Goal: Task Accomplishment & Management: Complete application form

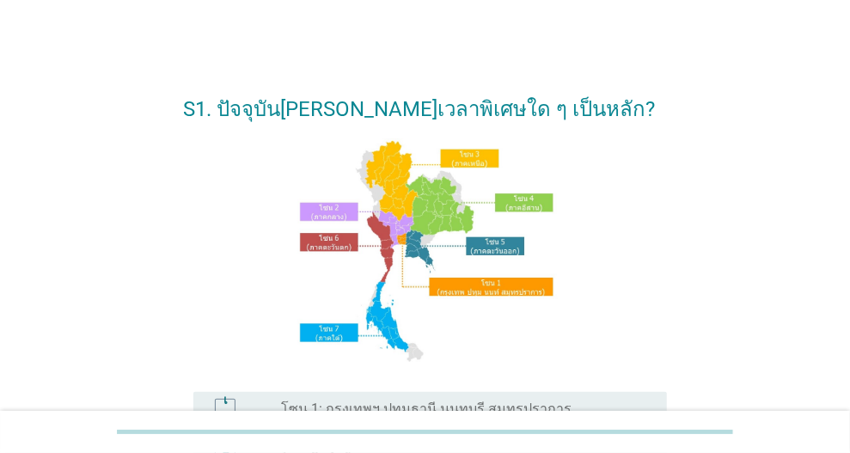
scroll to position [258, 0]
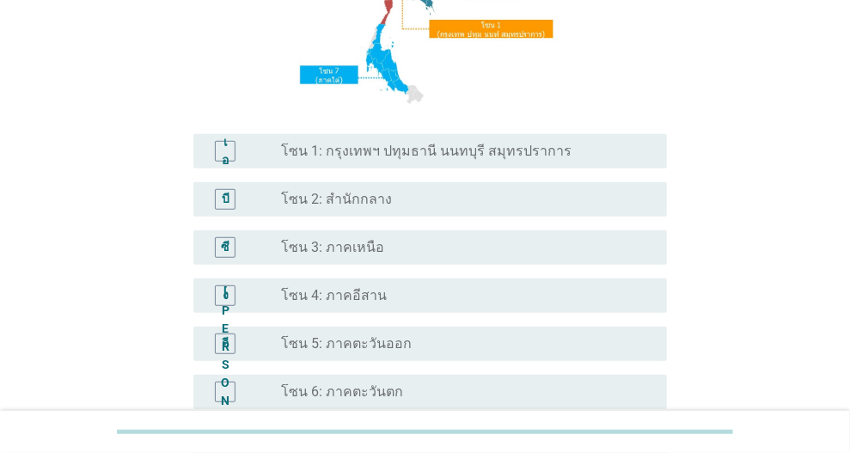
drag, startPoint x: 361, startPoint y: 160, endPoint x: 453, endPoint y: 220, distance: 109.9
click at [361, 160] on div "ปุ่มวิทยุ[PERSON_NAME]เลือก โซน 1: กรุงเทพฯ ปทุมธานี นนทบุรี สมุทรปราการ" at bounding box center [467, 151] width 372 height 21
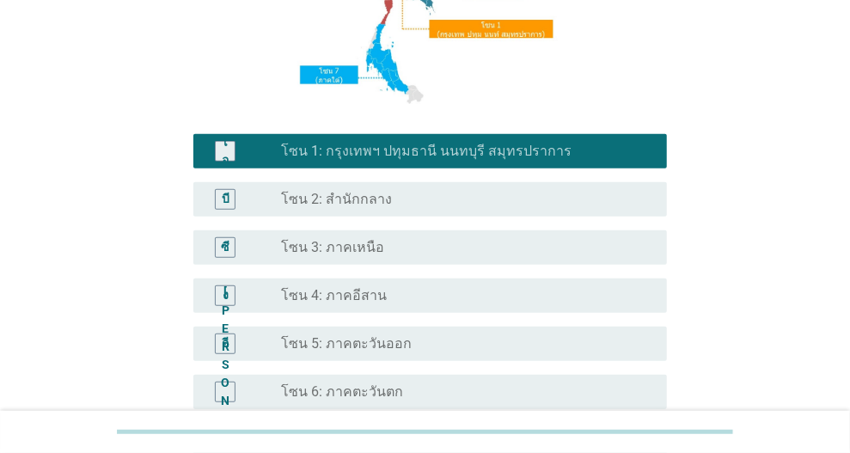
scroll to position [483, 0]
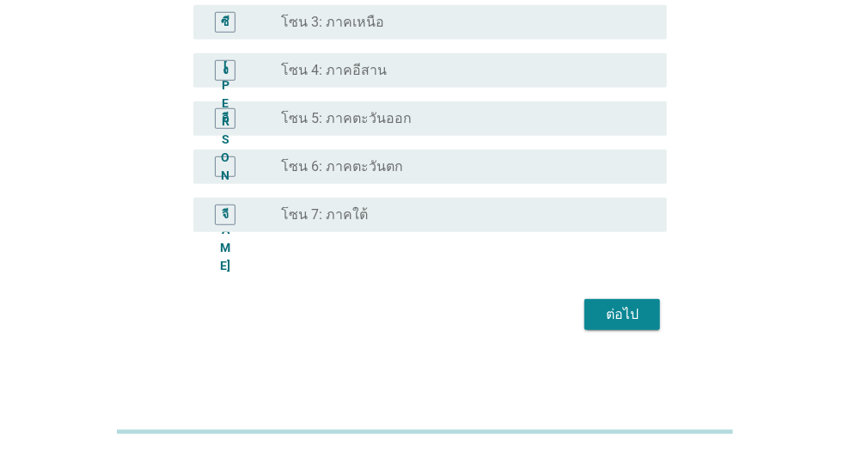
click at [603, 301] on button "ต่อไป" at bounding box center [623, 314] width 76 height 31
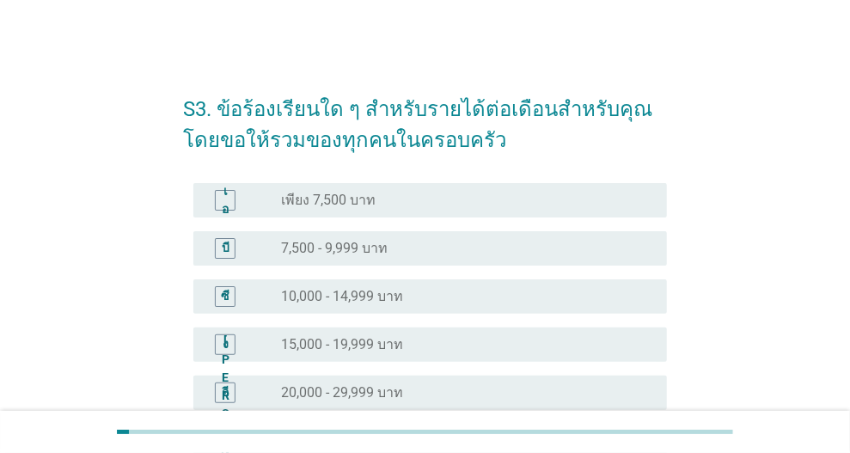
scroll to position [344, 0]
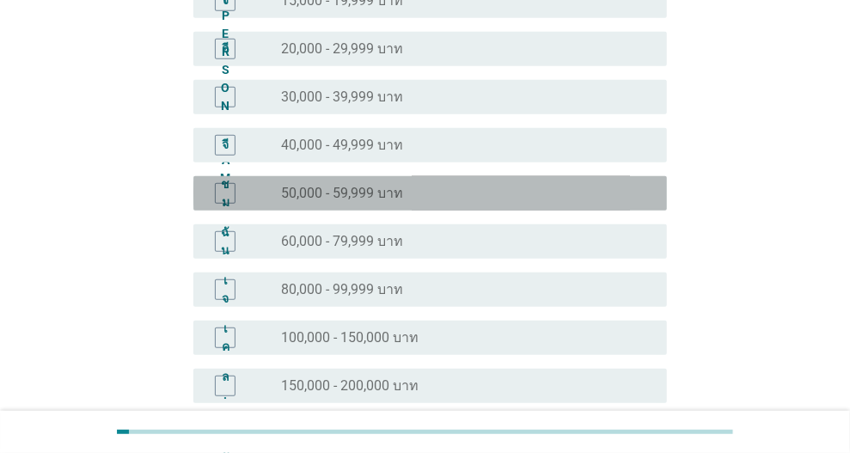
click at [340, 185] on font "50,000 - 59,999 บาท" at bounding box center [342, 193] width 122 height 16
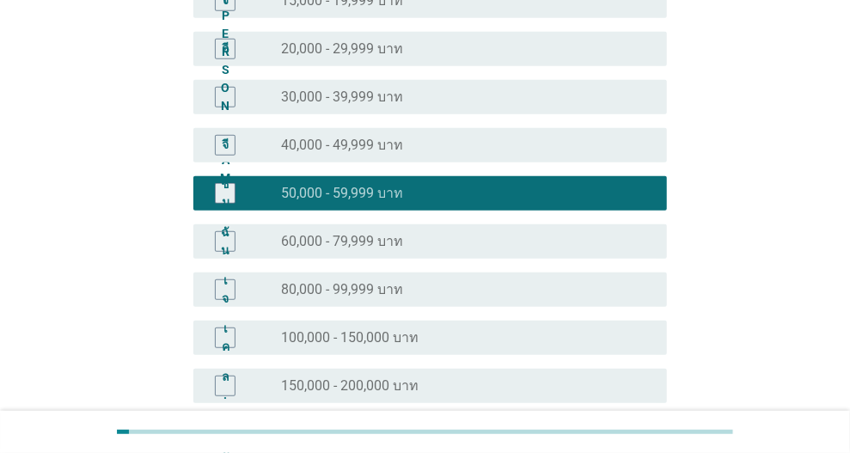
scroll to position [562, 0]
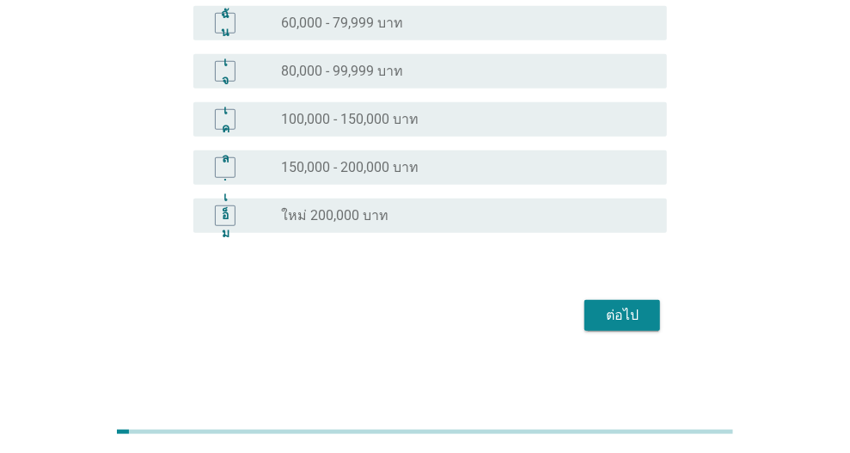
click at [640, 316] on div "ต่อไป" at bounding box center [622, 315] width 48 height 21
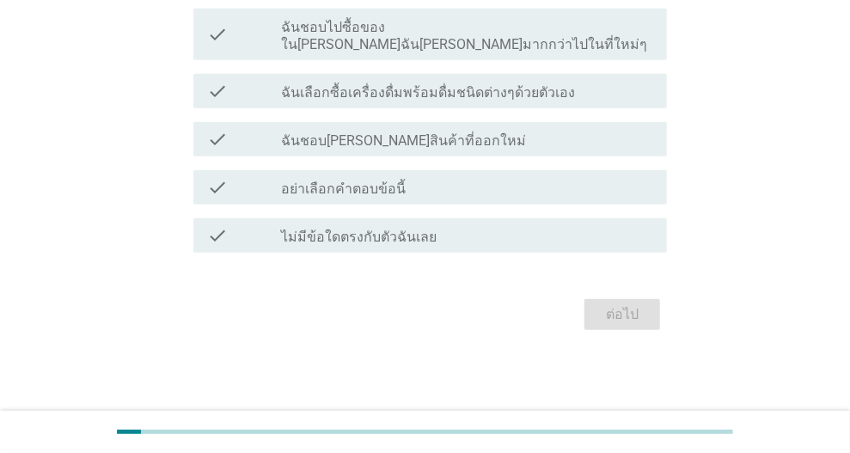
scroll to position [0, 0]
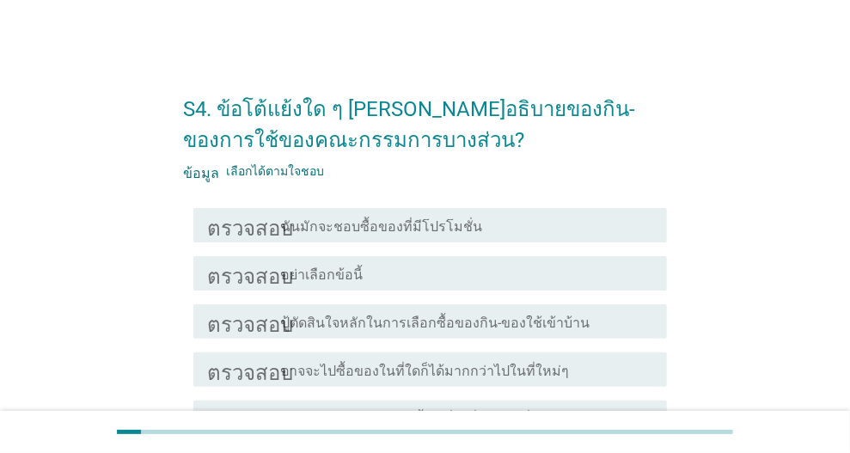
click at [468, 222] on div "โครงร่างกล่องกาเครื่องหมายว่าง ฉันมักจะชอบซื้อของที่มีโปรโมชั่น" at bounding box center [467, 225] width 372 height 21
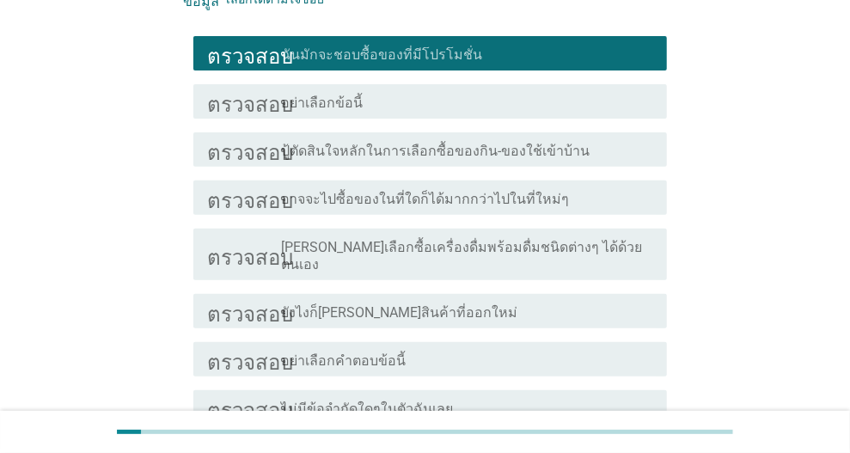
scroll to position [328, 0]
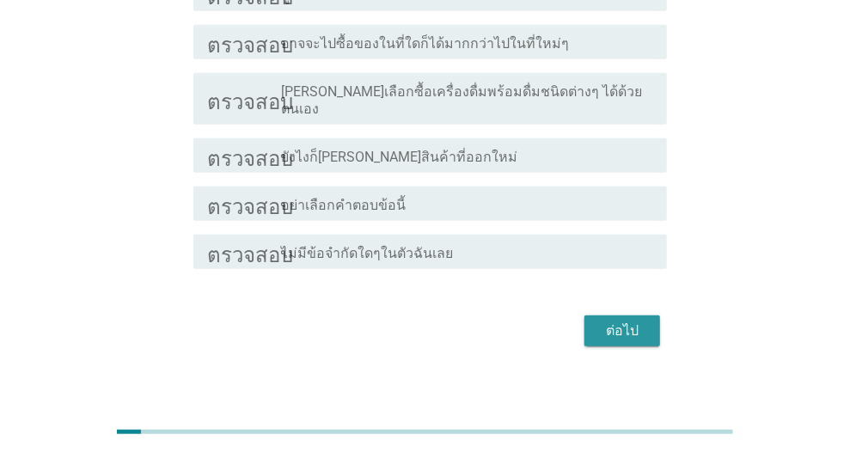
click at [605, 323] on div "ต่อไป" at bounding box center [622, 331] width 48 height 21
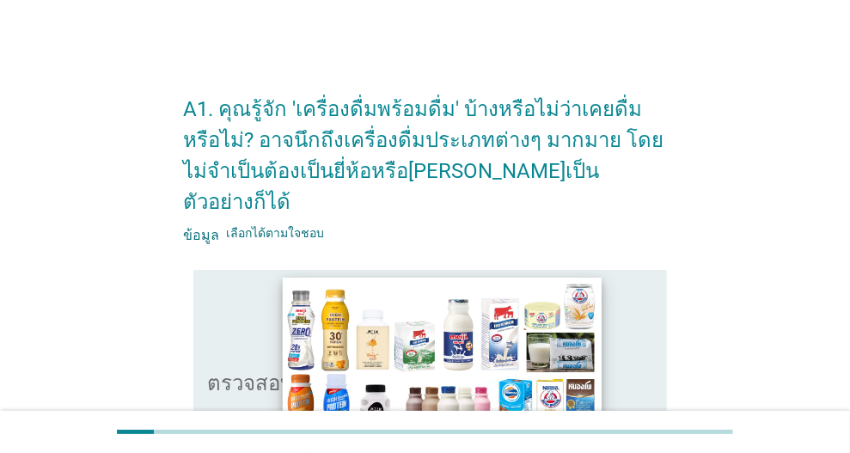
scroll to position [172, 0]
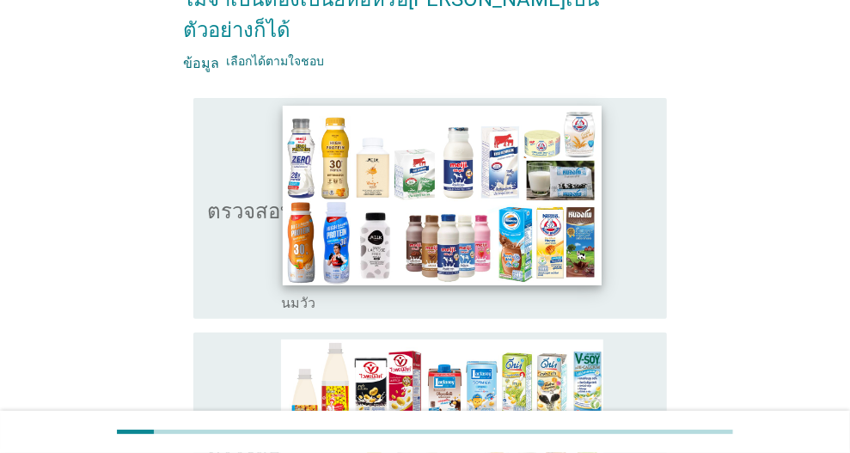
drag, startPoint x: 229, startPoint y: 214, endPoint x: 284, endPoint y: 234, distance: 58.5
click at [228, 214] on icon "ตรวจสอบ" at bounding box center [250, 209] width 86 height 208
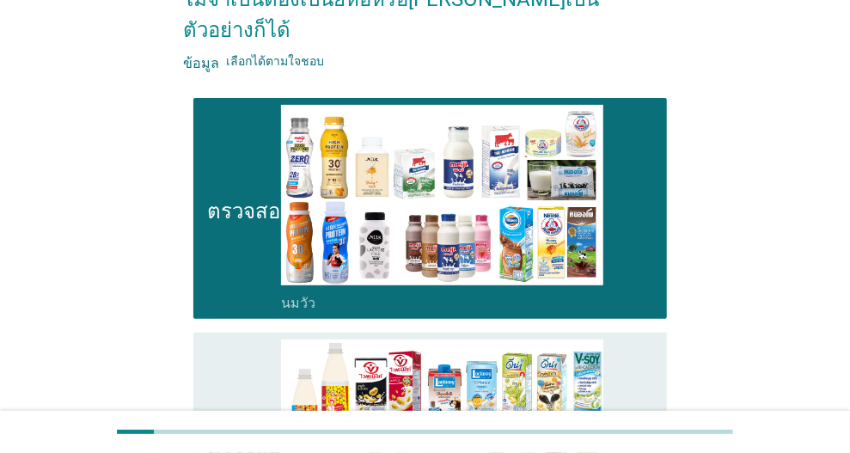
scroll to position [430, 0]
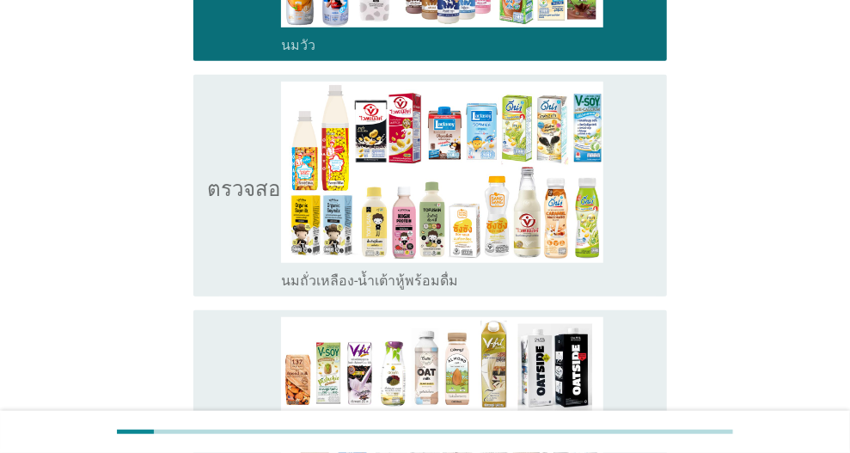
click at [231, 193] on icon "ตรวจสอบ" at bounding box center [250, 186] width 86 height 208
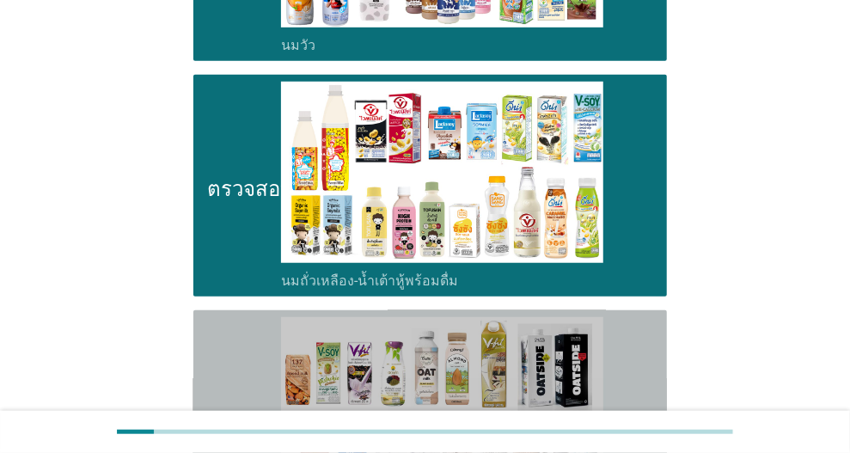
click at [242, 325] on icon "ตรวจสอบ" at bounding box center [250, 429] width 86 height 225
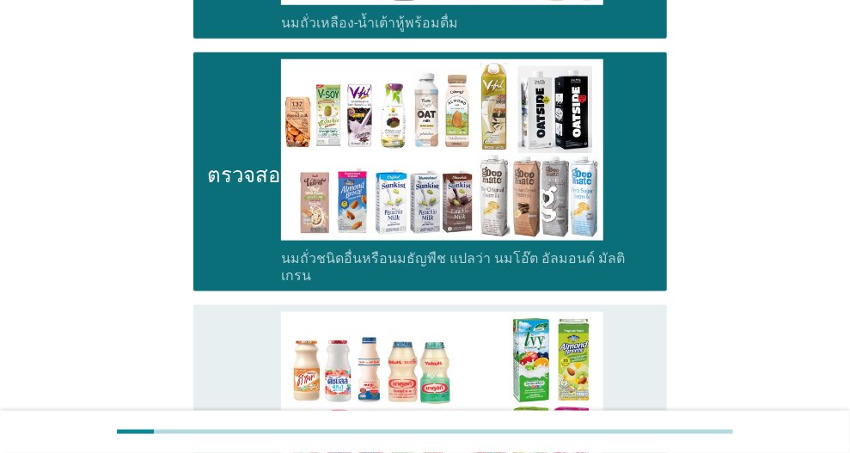
click at [220, 335] on icon "ตรวจสอบ" at bounding box center [250, 416] width 86 height 208
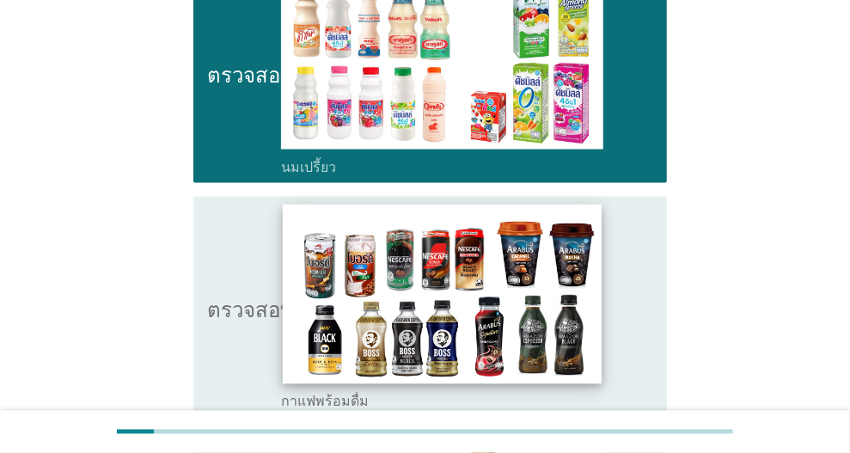
drag, startPoint x: 251, startPoint y: 306, endPoint x: 369, endPoint y: 306, distance: 117.8
click at [252, 306] on icon "ตรวจสอบ" at bounding box center [250, 308] width 86 height 208
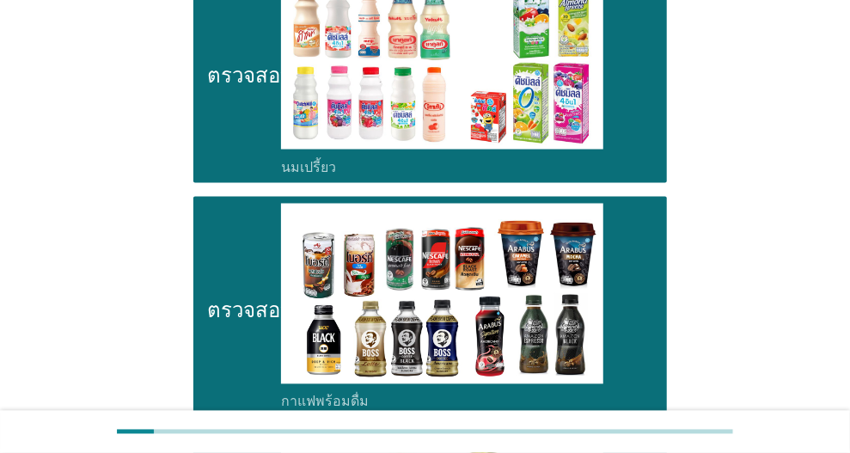
scroll to position [1462, 0]
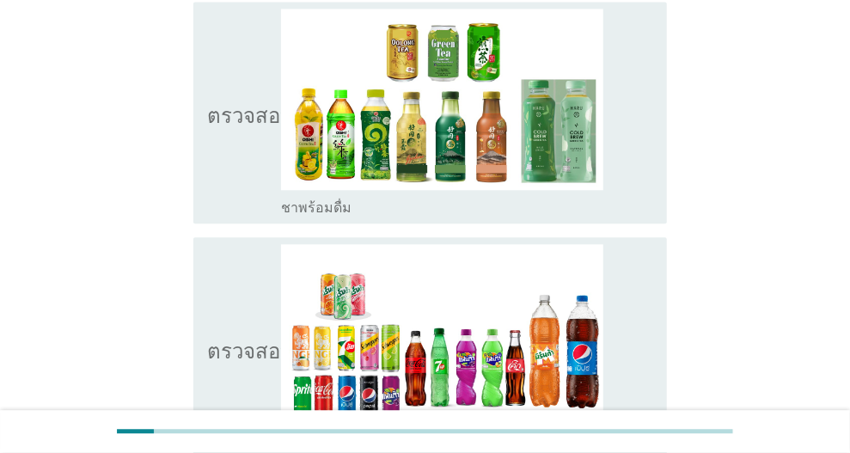
drag, startPoint x: 239, startPoint y: 113, endPoint x: 253, endPoint y: 252, distance: 139.1
click at [238, 115] on icon "ตรวจสอบ" at bounding box center [250, 113] width 86 height 208
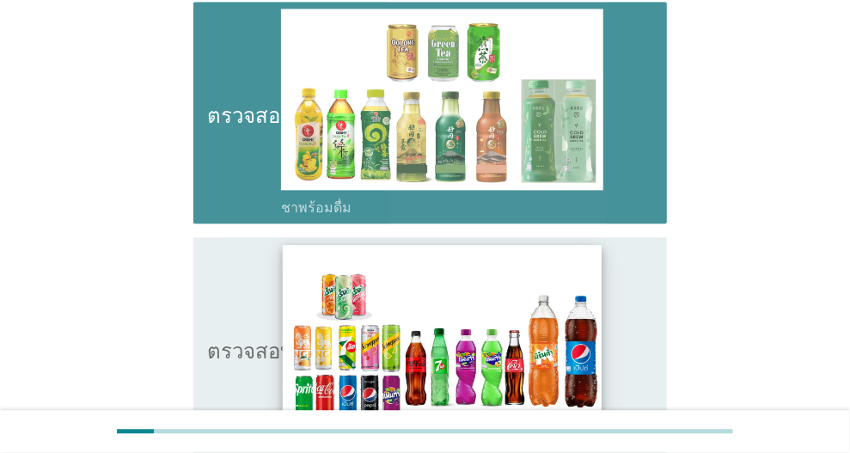
click at [250, 264] on icon "ตรวจสอบ" at bounding box center [250, 348] width 86 height 208
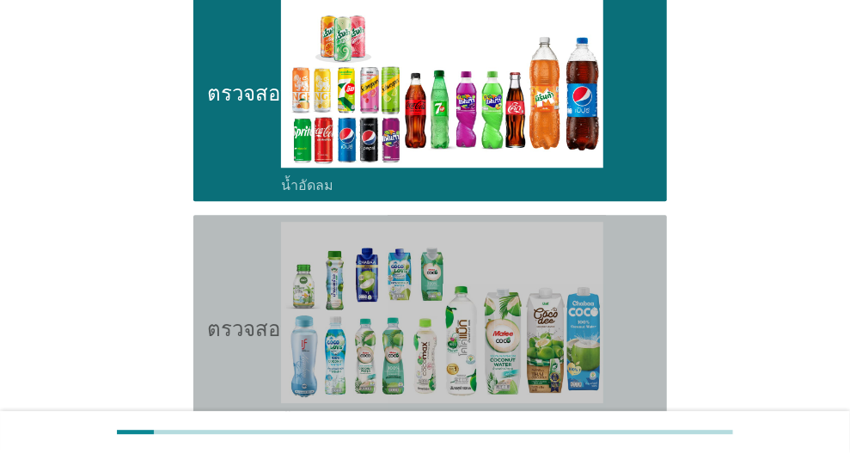
click at [223, 297] on icon "ตรวจสอบ" at bounding box center [250, 326] width 86 height 208
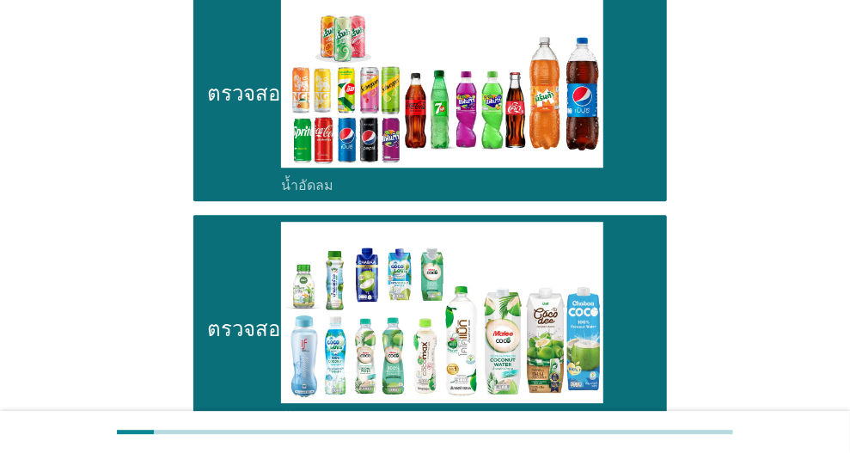
scroll to position [1978, 0]
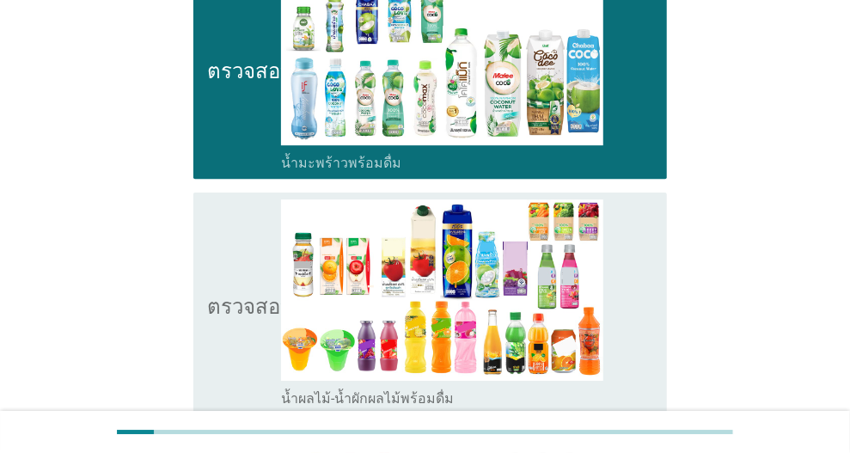
click at [230, 280] on icon "ตรวจสอบ" at bounding box center [250, 303] width 86 height 208
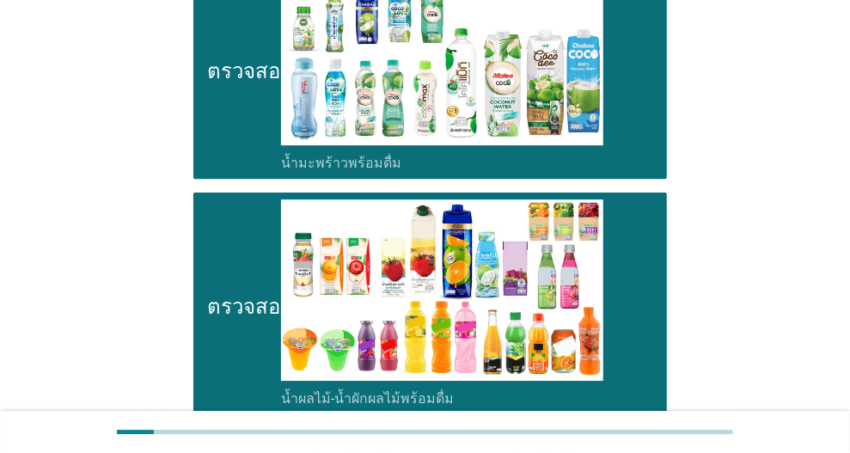
scroll to position [2321, 0]
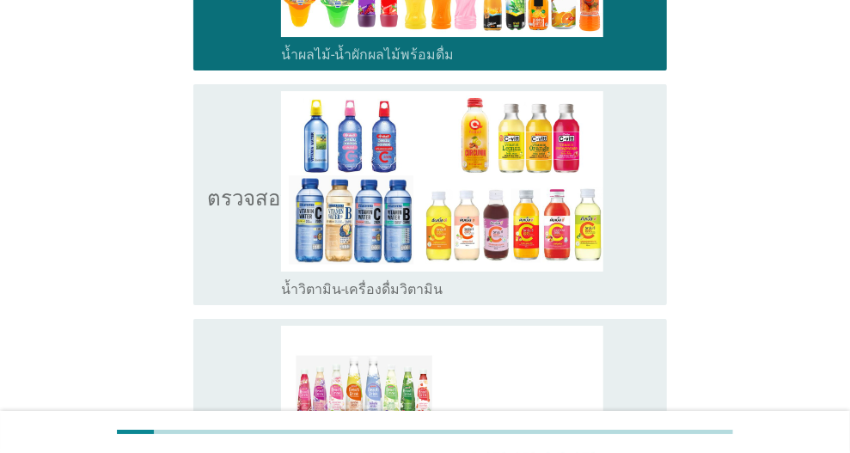
click at [229, 199] on icon "ตรวจสอบ" at bounding box center [250, 195] width 86 height 208
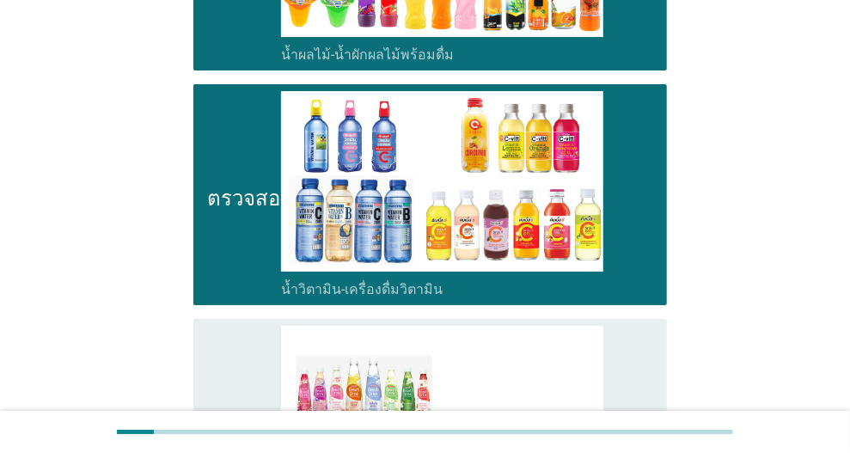
drag, startPoint x: 238, startPoint y: 304, endPoint x: 418, endPoint y: 297, distance: 179.8
click at [240, 326] on icon "ตรวจสอบ" at bounding box center [250, 438] width 86 height 225
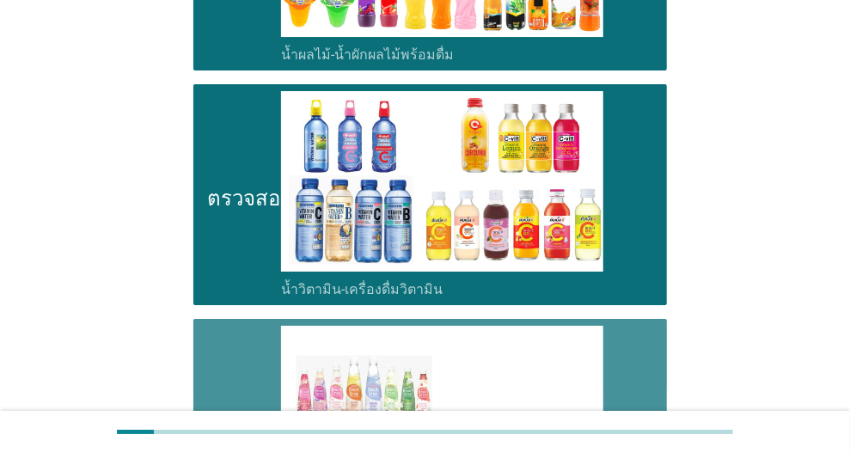
scroll to position [2579, 0]
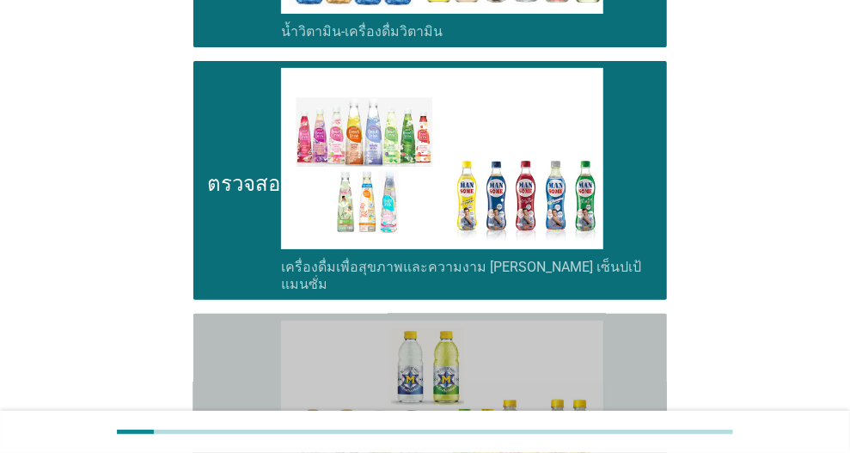
click at [266, 340] on icon "ตรวจสอบ" at bounding box center [250, 425] width 86 height 208
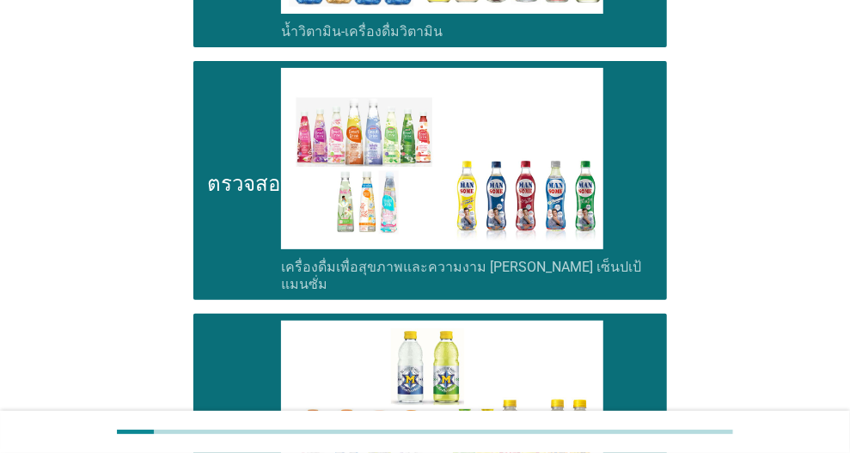
scroll to position [3009, 0]
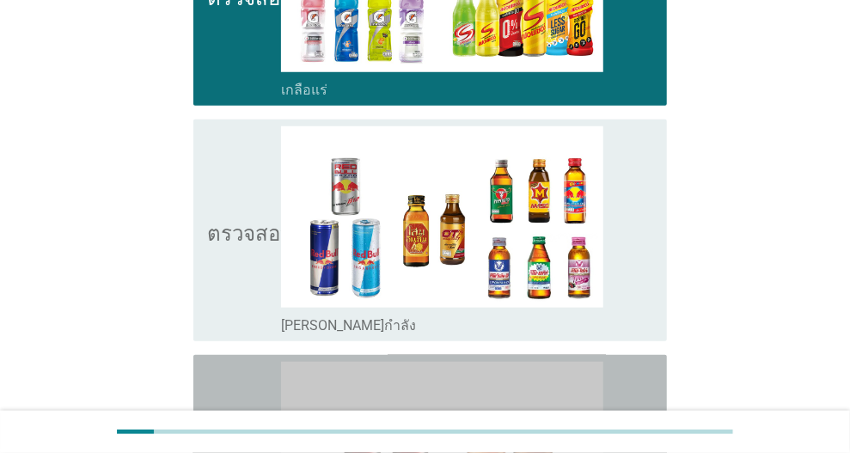
drag, startPoint x: 223, startPoint y: 366, endPoint x: 227, endPoint y: 322, distance: 44.1
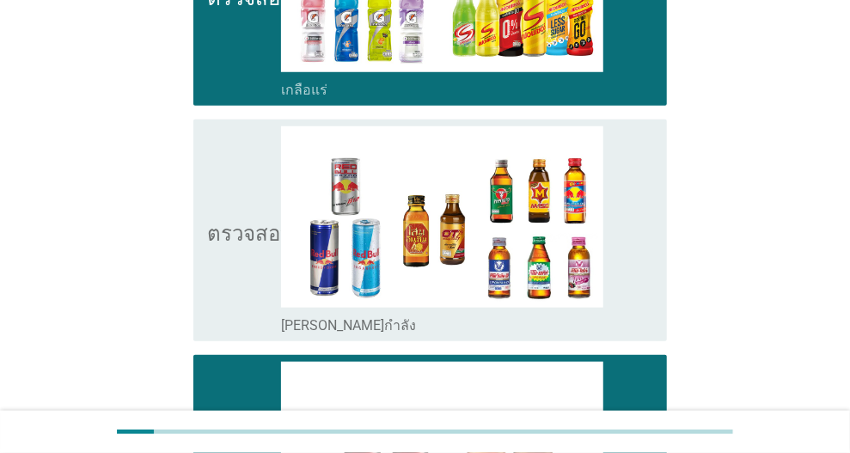
click at [242, 218] on icon "ตรวจสอบ" at bounding box center [250, 230] width 86 height 208
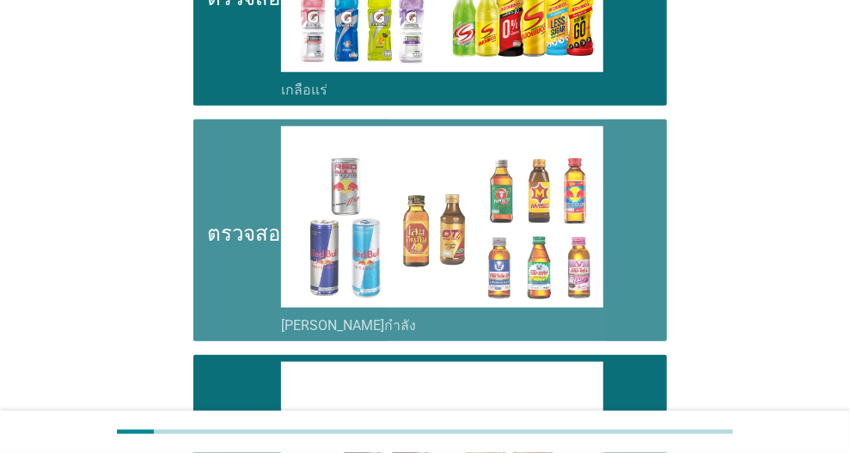
scroll to position [3314, 0]
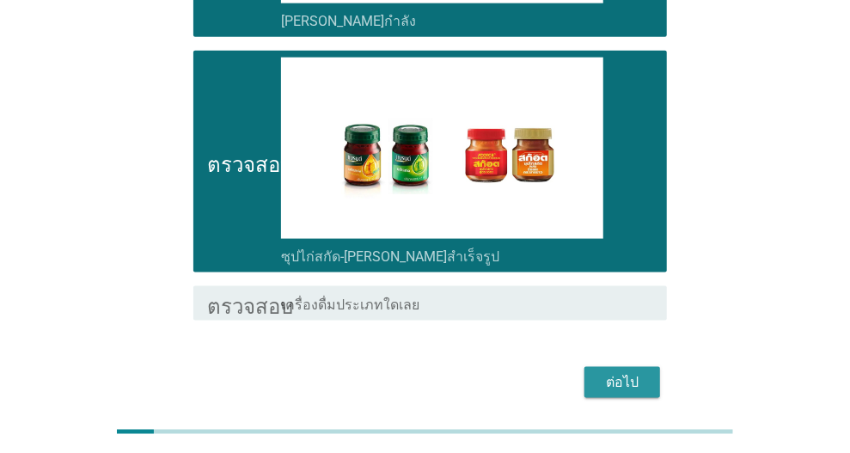
click at [611, 374] on font "ต่อไป" at bounding box center [622, 382] width 33 height 16
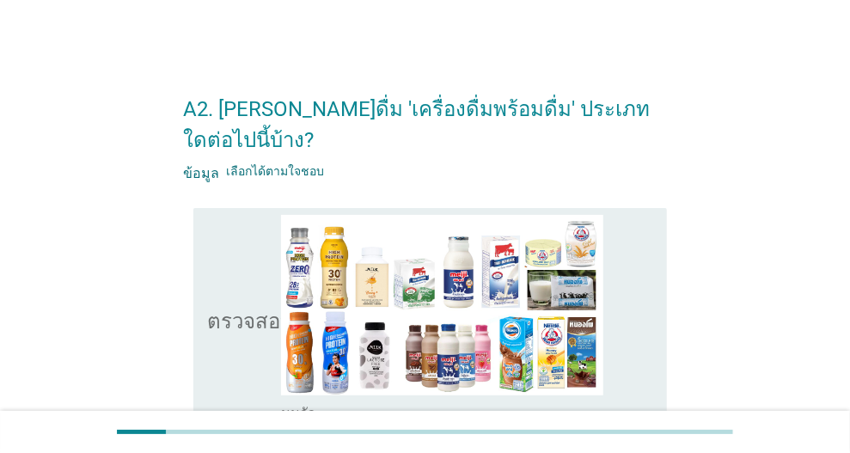
scroll to position [172, 0]
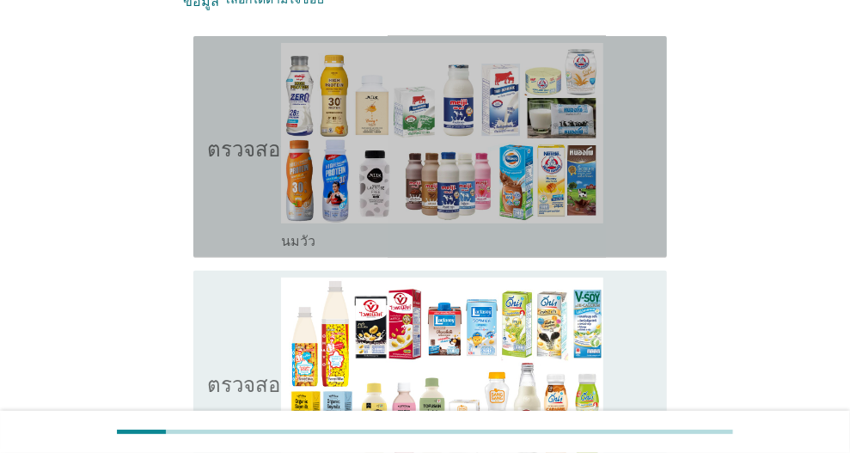
click at [214, 155] on icon "ตรวจสอบ" at bounding box center [250, 147] width 86 height 208
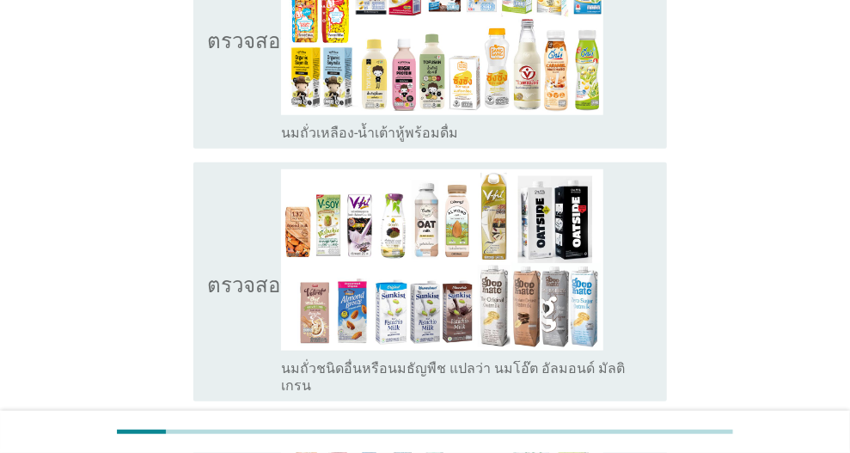
click at [224, 272] on font "ตรวจสอบ" at bounding box center [250, 282] width 86 height 21
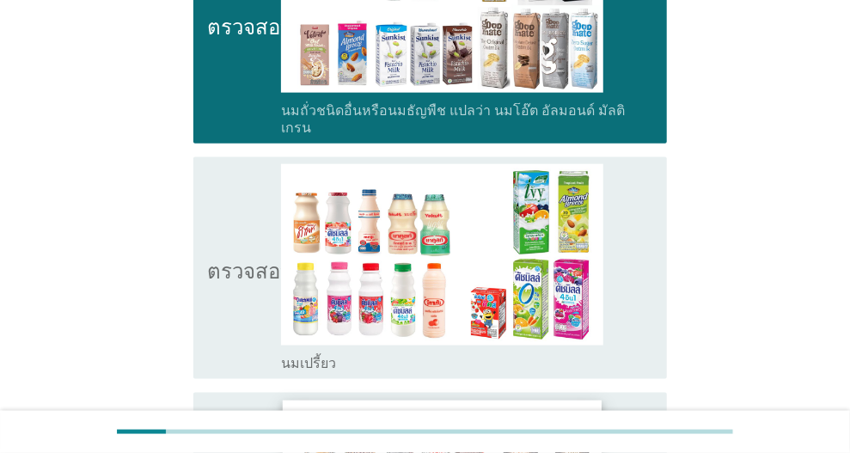
scroll to position [946, 0]
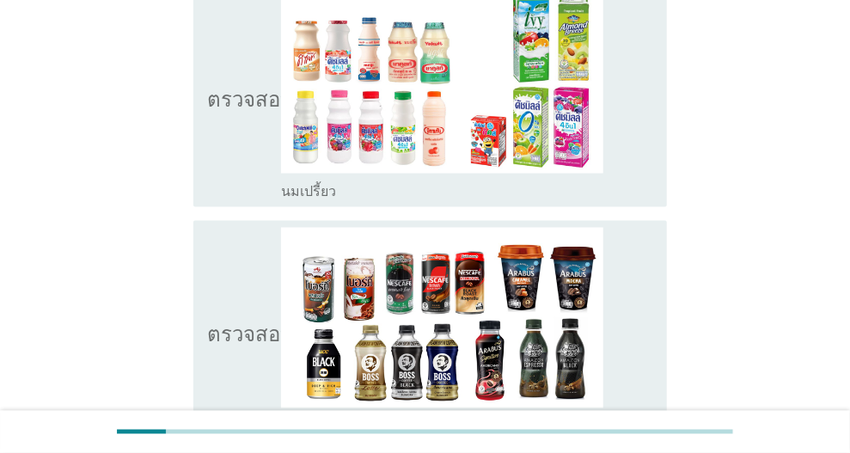
click at [238, 111] on icon "ตรวจสอบ" at bounding box center [250, 96] width 86 height 208
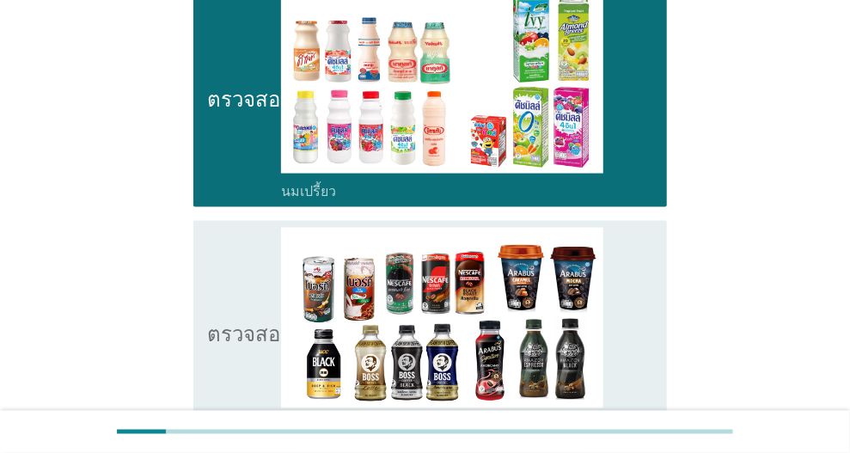
scroll to position [1204, 0]
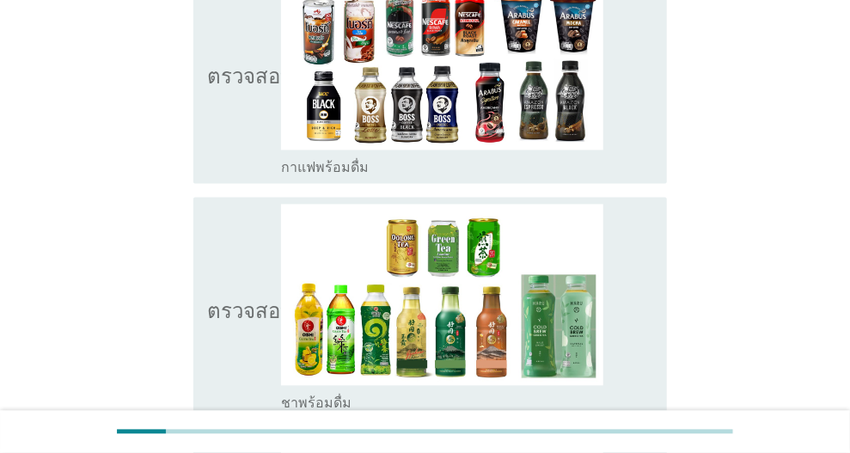
click at [225, 70] on icon "ตรวจสอบ" at bounding box center [250, 74] width 86 height 208
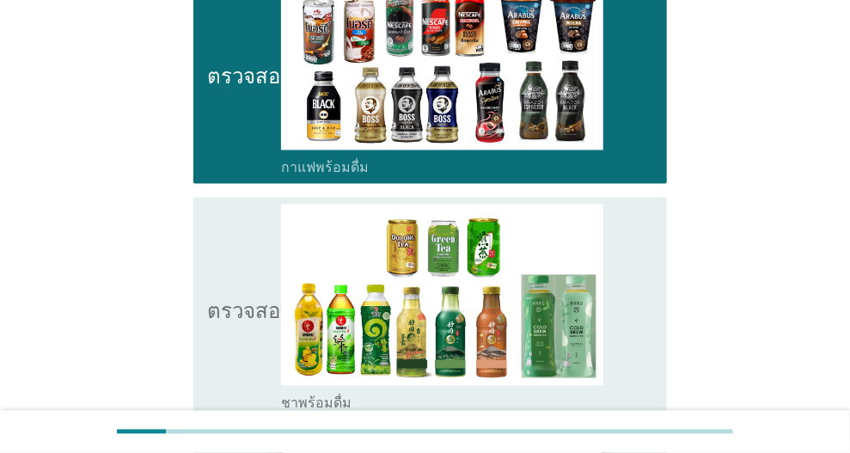
scroll to position [1462, 0]
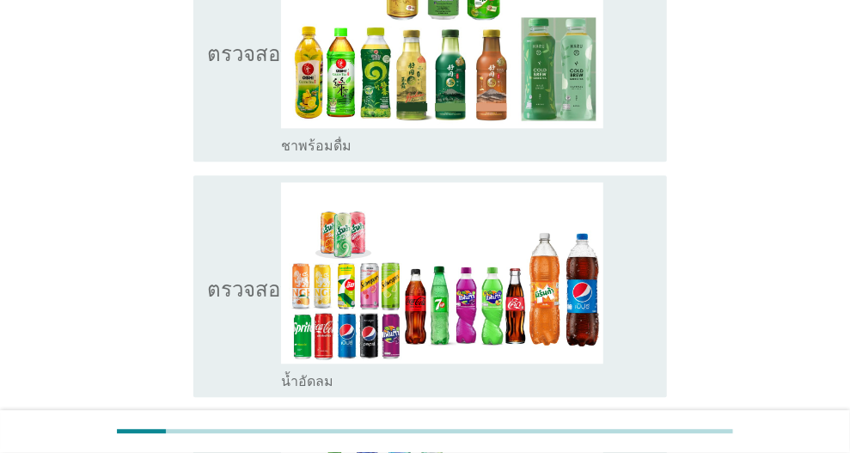
click at [187, 291] on div "ตรวจสอบ โครงร่างกล่องกาเครื่องหมายว่าง น้ำอัดลม" at bounding box center [425, 287] width 484 height 236
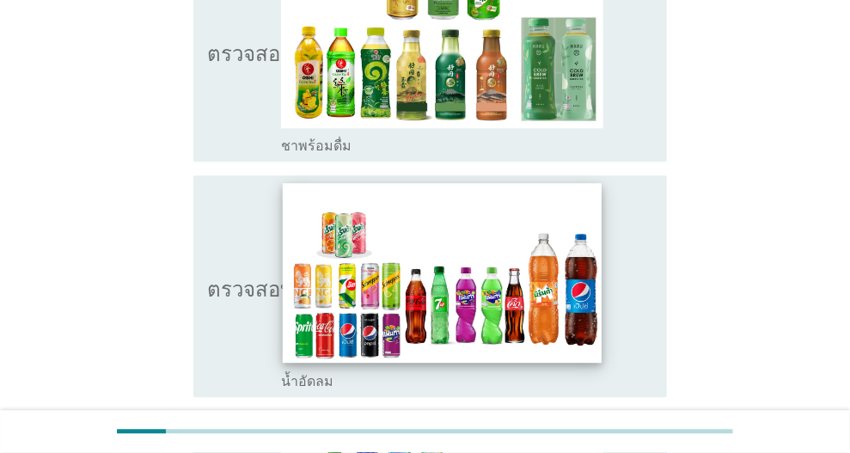
click at [224, 294] on icon "ตรวจสอบ" at bounding box center [250, 286] width 86 height 208
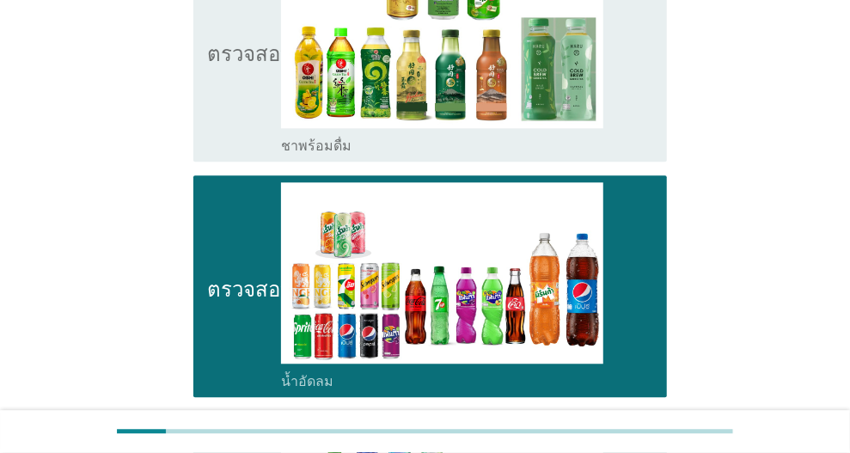
scroll to position [1720, 0]
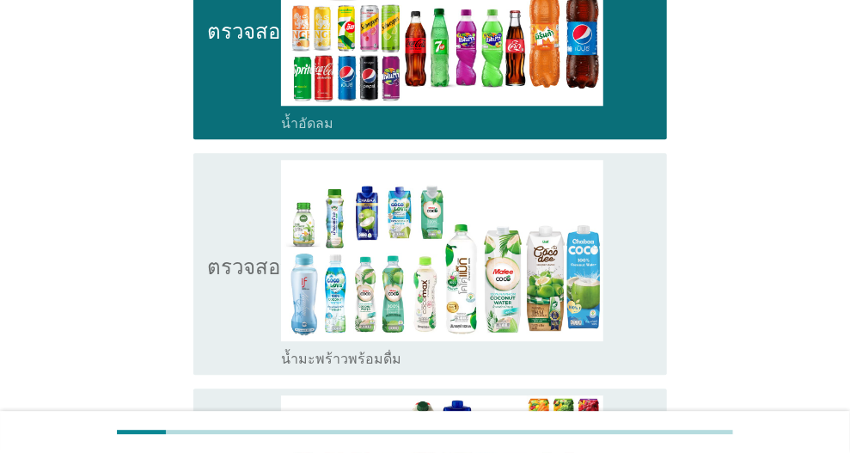
click at [232, 261] on icon "ตรวจสอบ" at bounding box center [250, 264] width 86 height 208
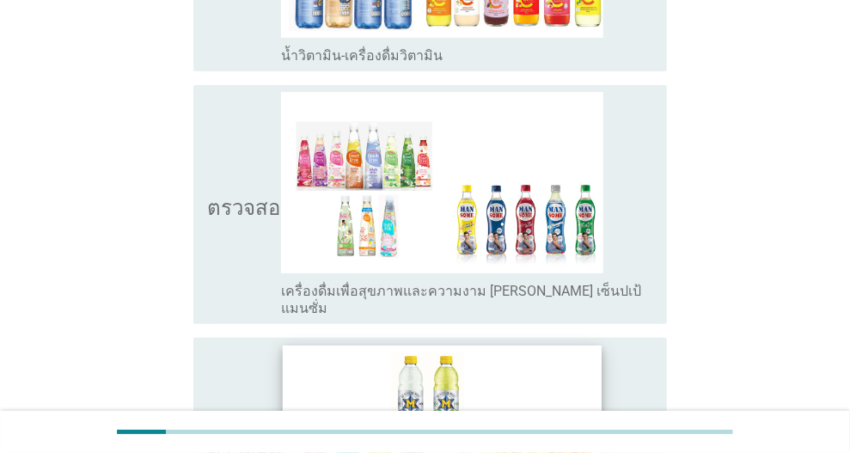
scroll to position [2751, 0]
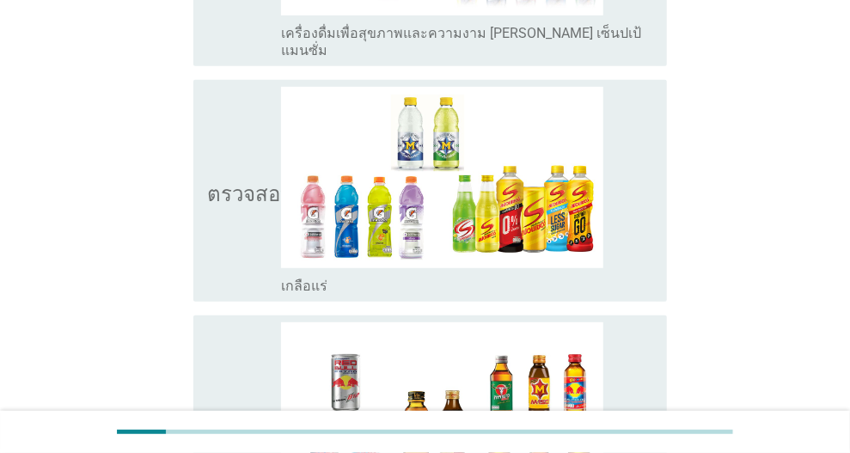
click at [263, 168] on icon "ตรวจสอบ" at bounding box center [250, 191] width 86 height 208
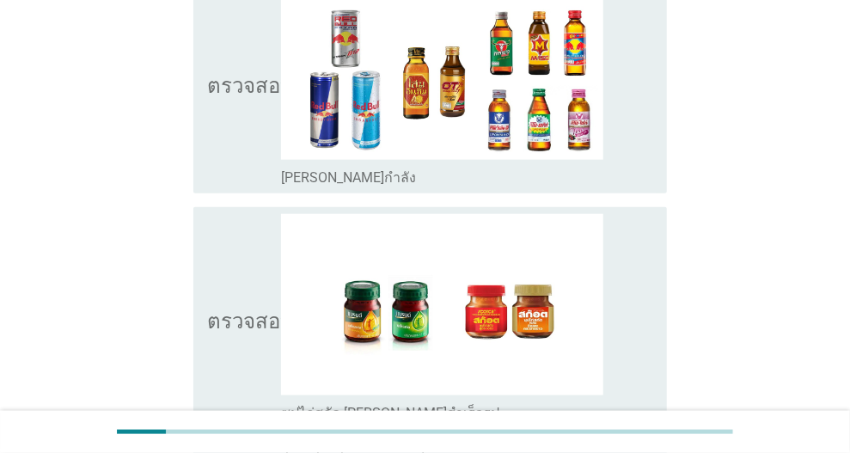
scroll to position [3251, 0]
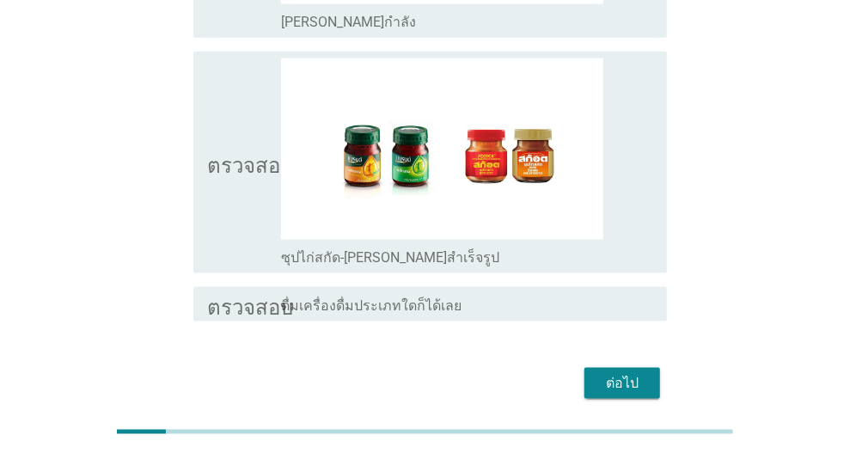
click at [610, 375] on font "ต่อไป" at bounding box center [622, 383] width 33 height 16
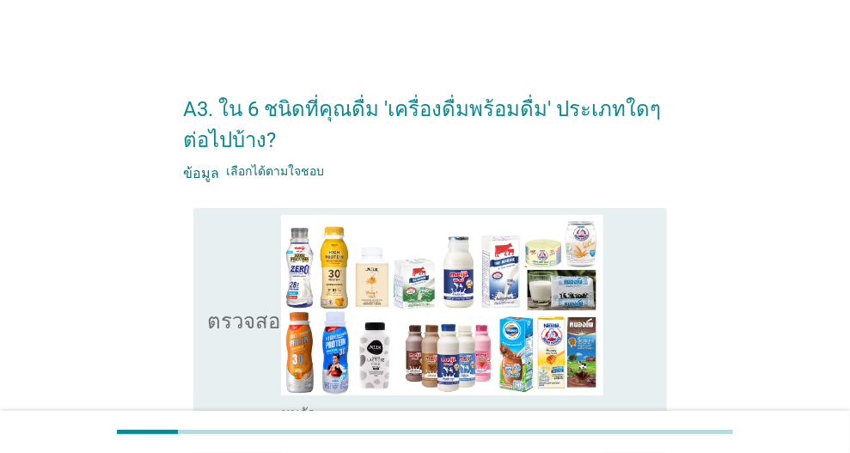
scroll to position [258, 0]
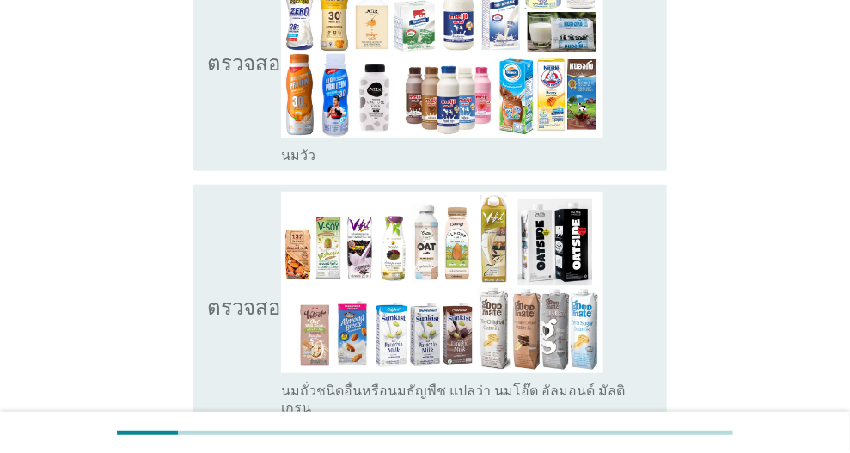
drag, startPoint x: 228, startPoint y: 126, endPoint x: 236, endPoint y: 178, distance: 52.2
click at [228, 127] on icon "ตรวจสอบ" at bounding box center [250, 61] width 86 height 208
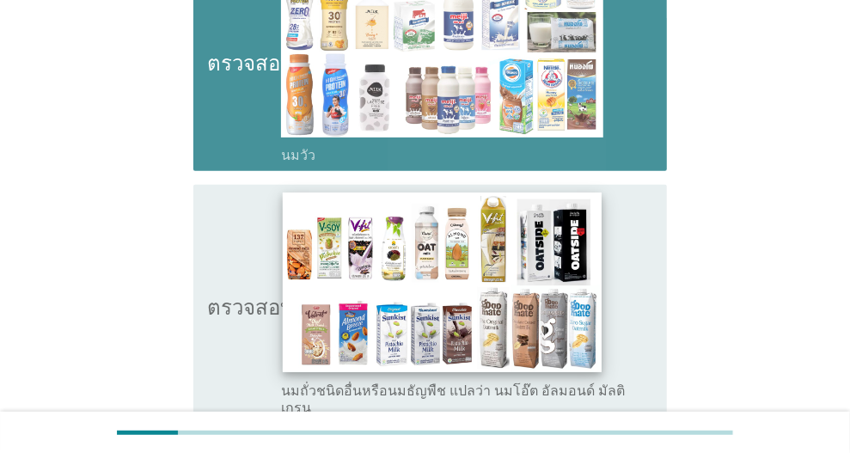
click at [257, 326] on icon "ตรวจสอบ" at bounding box center [250, 304] width 86 height 225
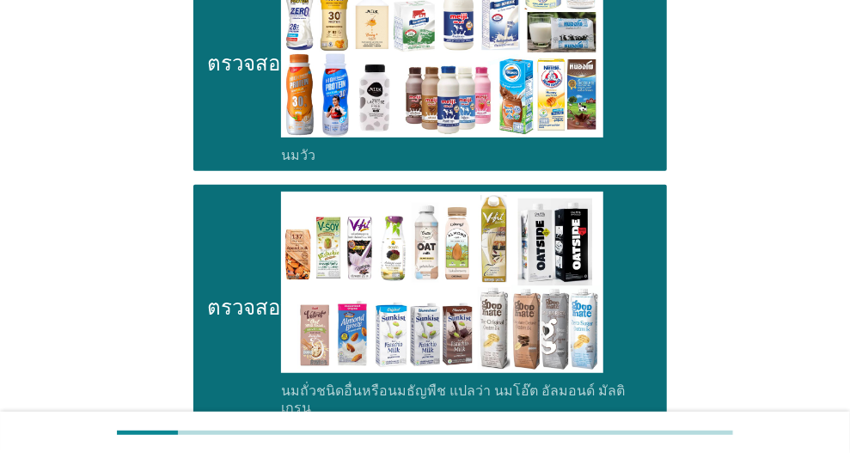
scroll to position [688, 0]
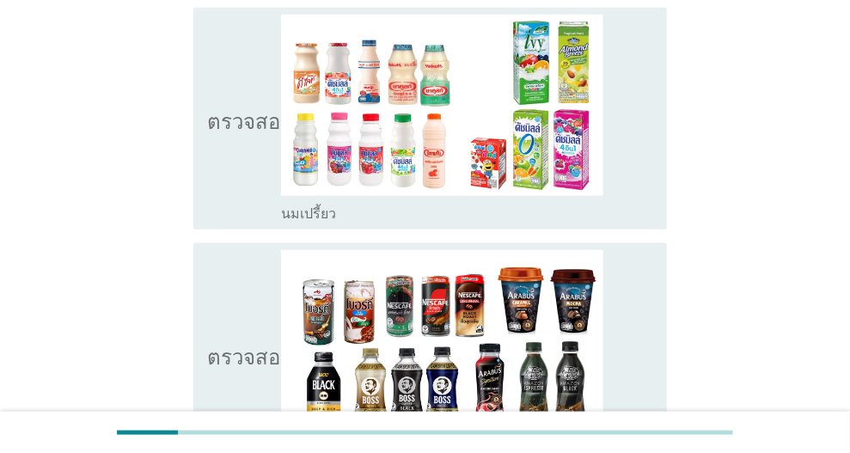
click at [242, 344] on font "ตรวจสอบ" at bounding box center [250, 354] width 86 height 21
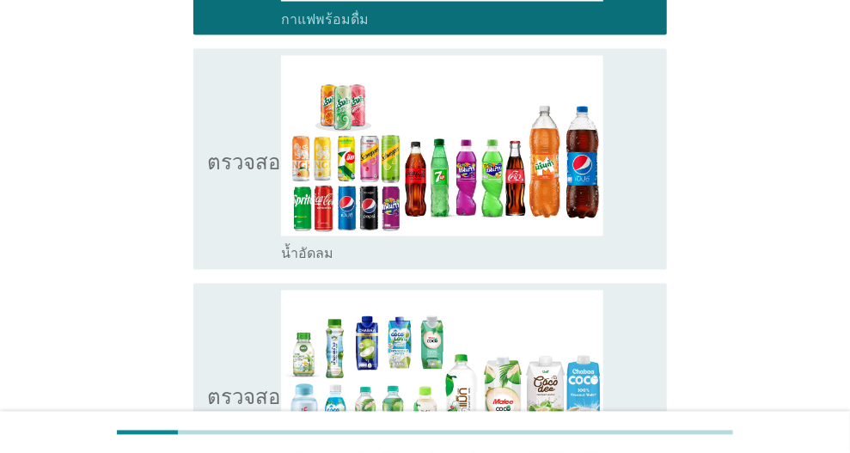
click at [207, 204] on icon "ตรวจสอบ" at bounding box center [250, 160] width 86 height 208
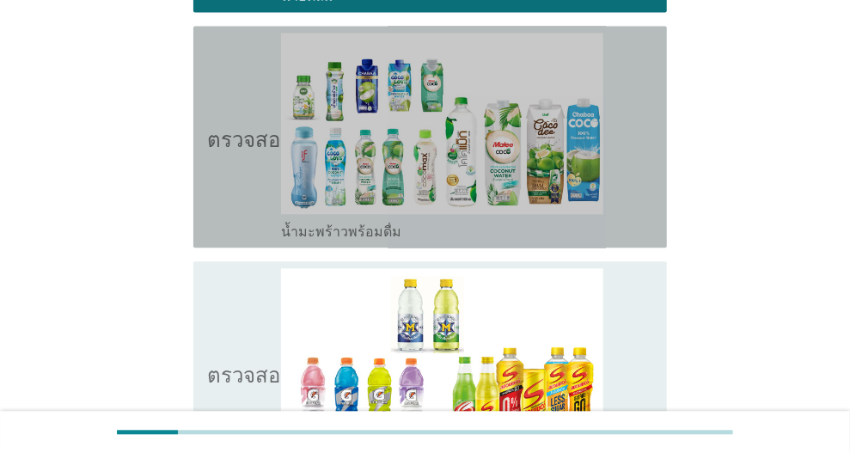
click at [227, 198] on icon "ตรวจสอบ" at bounding box center [250, 137] width 86 height 208
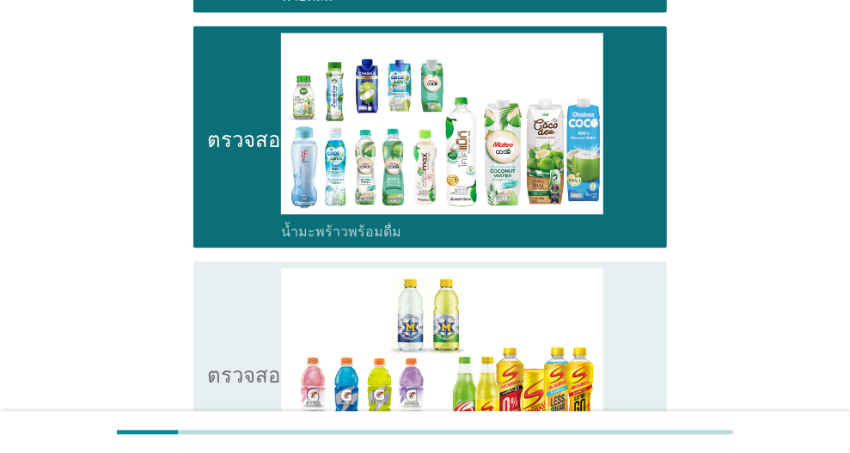
scroll to position [0, 0]
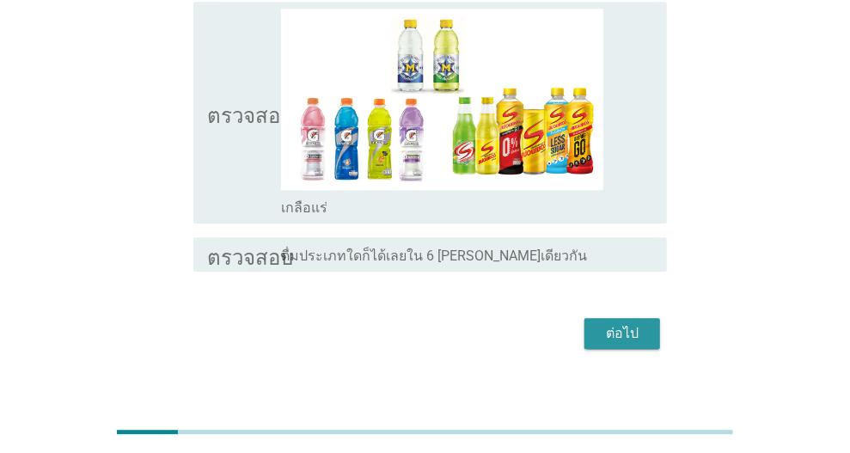
click at [625, 325] on font "ต่อไป" at bounding box center [622, 333] width 33 height 16
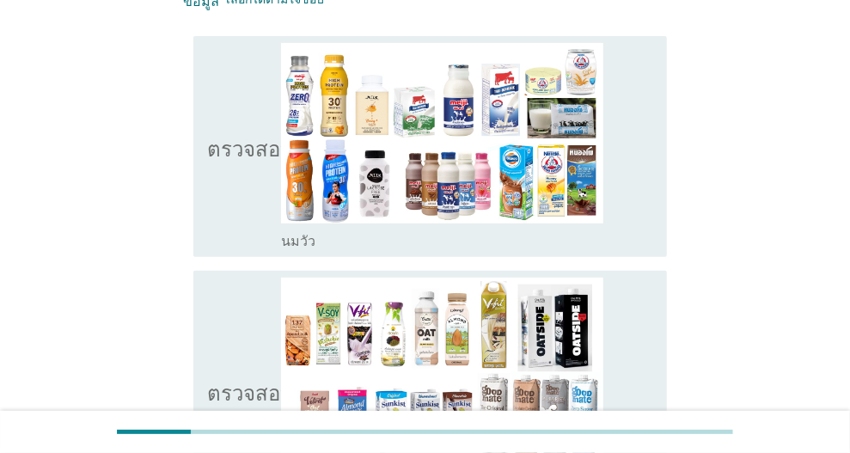
click at [230, 203] on icon "ตรวจสอบ" at bounding box center [250, 147] width 86 height 208
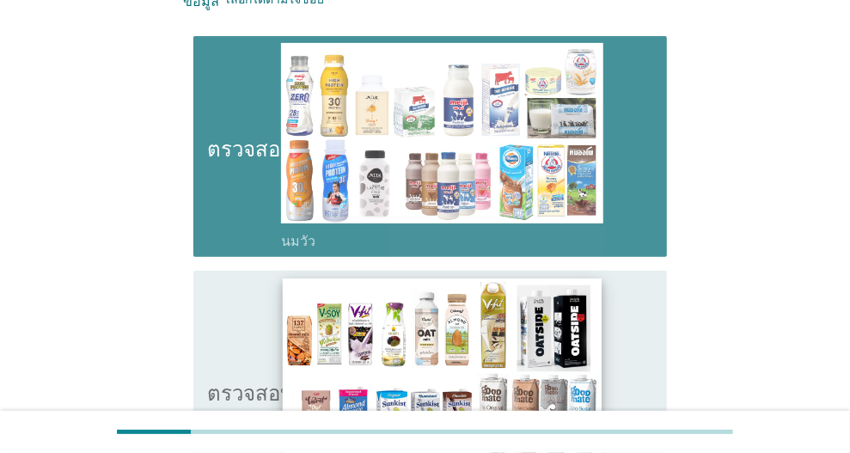
drag, startPoint x: 237, startPoint y: 363, endPoint x: 320, endPoint y: 342, distance: 85.1
click at [237, 362] on icon "ตรวจสอบ" at bounding box center [250, 390] width 86 height 225
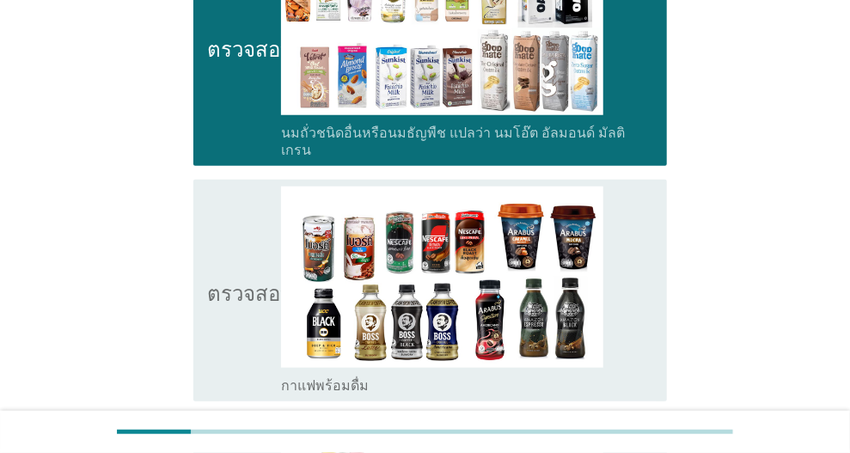
click at [263, 315] on icon "ตรวจสอบ" at bounding box center [250, 291] width 86 height 208
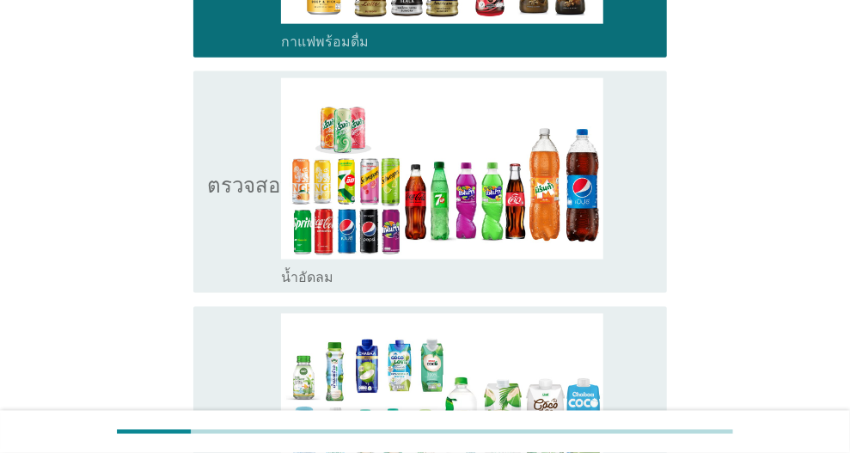
click at [211, 247] on icon "ตรวจสอบ" at bounding box center [250, 182] width 86 height 208
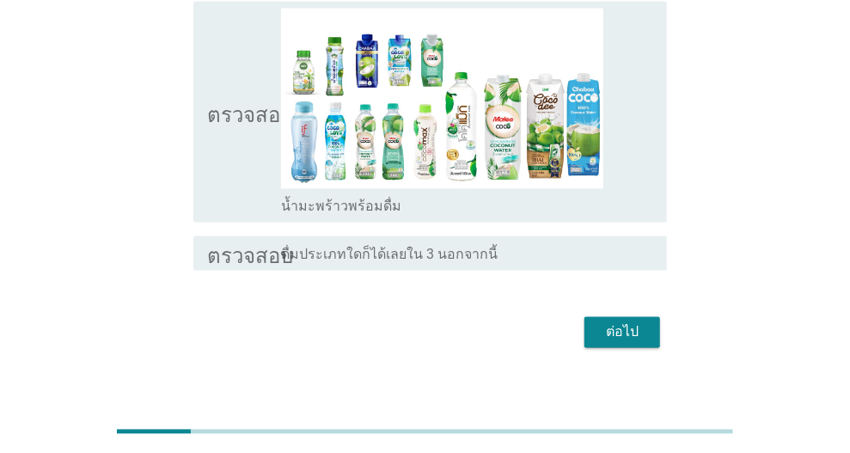
click at [223, 168] on icon "ตรวจสอบ" at bounding box center [250, 113] width 86 height 208
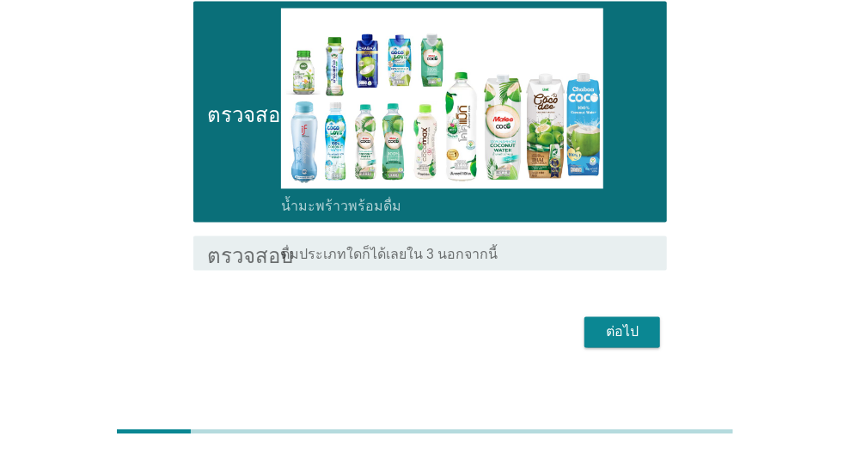
click at [605, 322] on div "ต่อไป" at bounding box center [622, 332] width 48 height 21
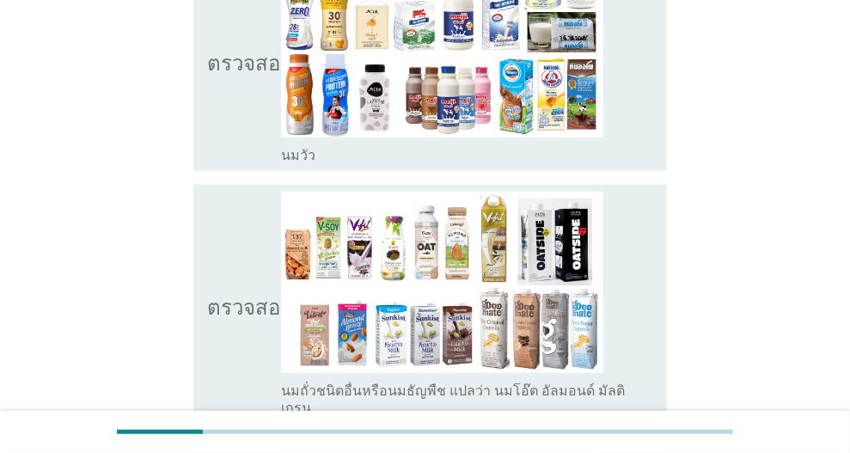
click at [231, 107] on icon "ตรวจสอบ" at bounding box center [250, 61] width 86 height 208
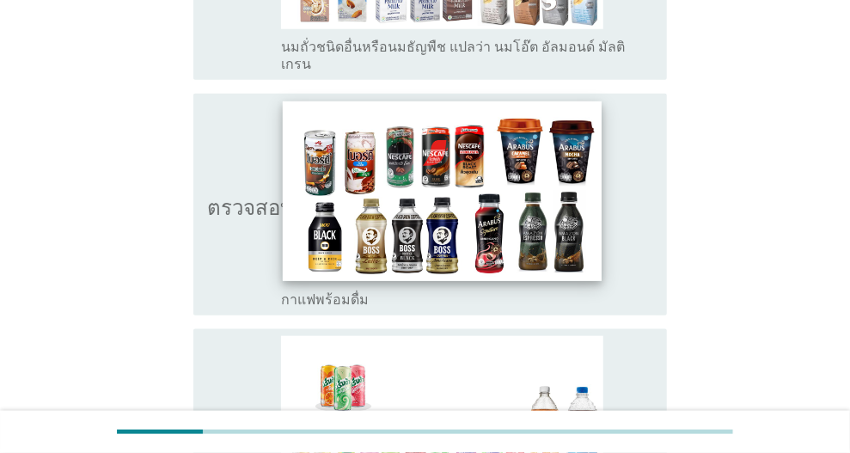
drag, startPoint x: 236, startPoint y: 242, endPoint x: 285, endPoint y: 242, distance: 48.1
click at [237, 242] on icon "ตรวจสอบ" at bounding box center [250, 205] width 86 height 208
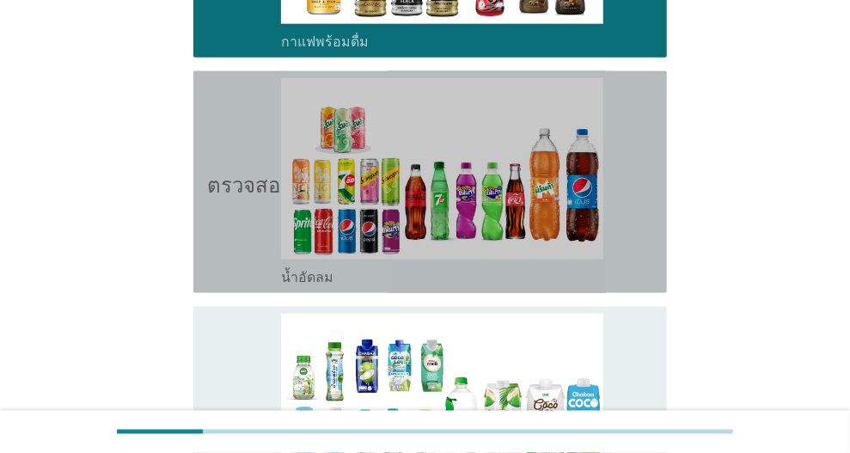
click at [224, 205] on icon "ตรวจสอบ" at bounding box center [250, 182] width 86 height 208
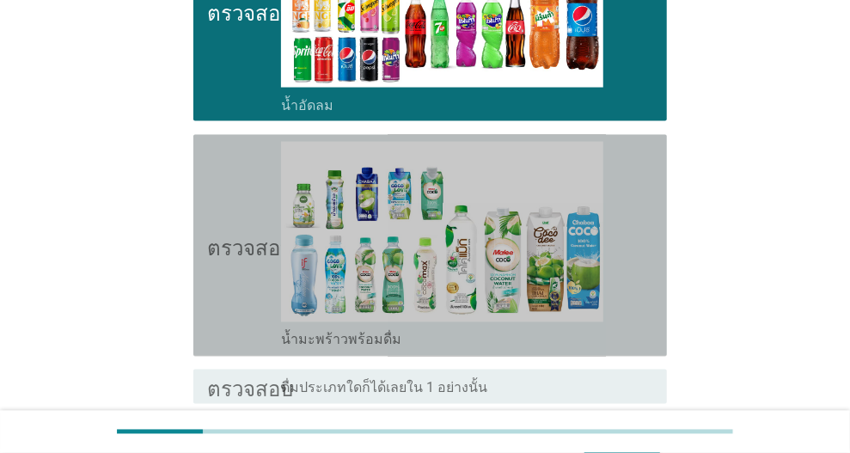
drag, startPoint x: 248, startPoint y: 233, endPoint x: 258, endPoint y: 237, distance: 11.2
click at [248, 236] on font "ตรวจสอบ" at bounding box center [250, 246] width 86 height 21
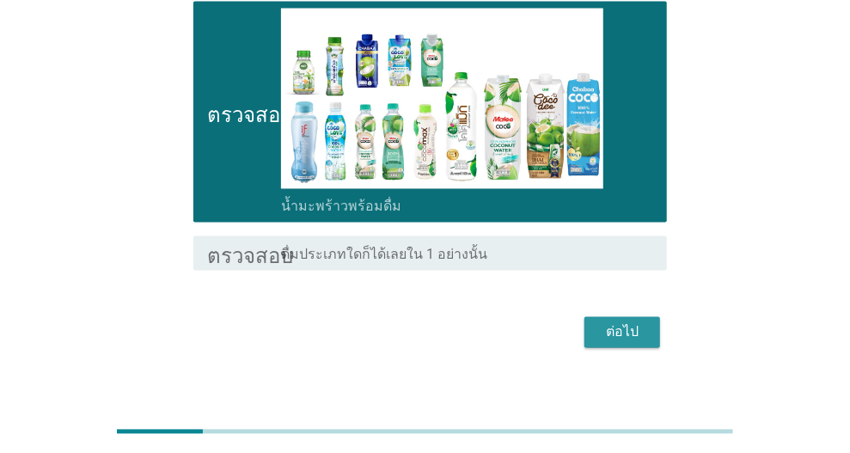
click at [611, 322] on font "ต่อไป" at bounding box center [622, 332] width 33 height 21
